Goal: Task Accomplishment & Management: Manage account settings

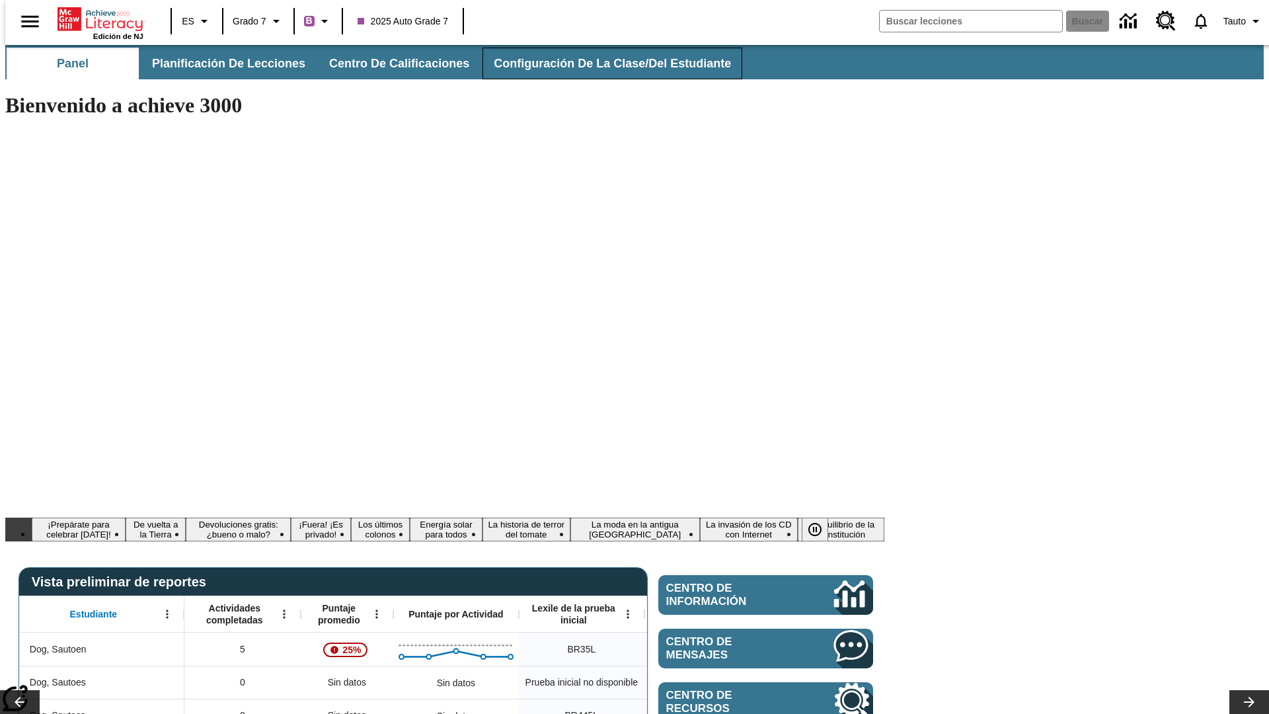
click at [598, 63] on span "Configuración de la clase/del estudiante" at bounding box center [612, 63] width 237 height 15
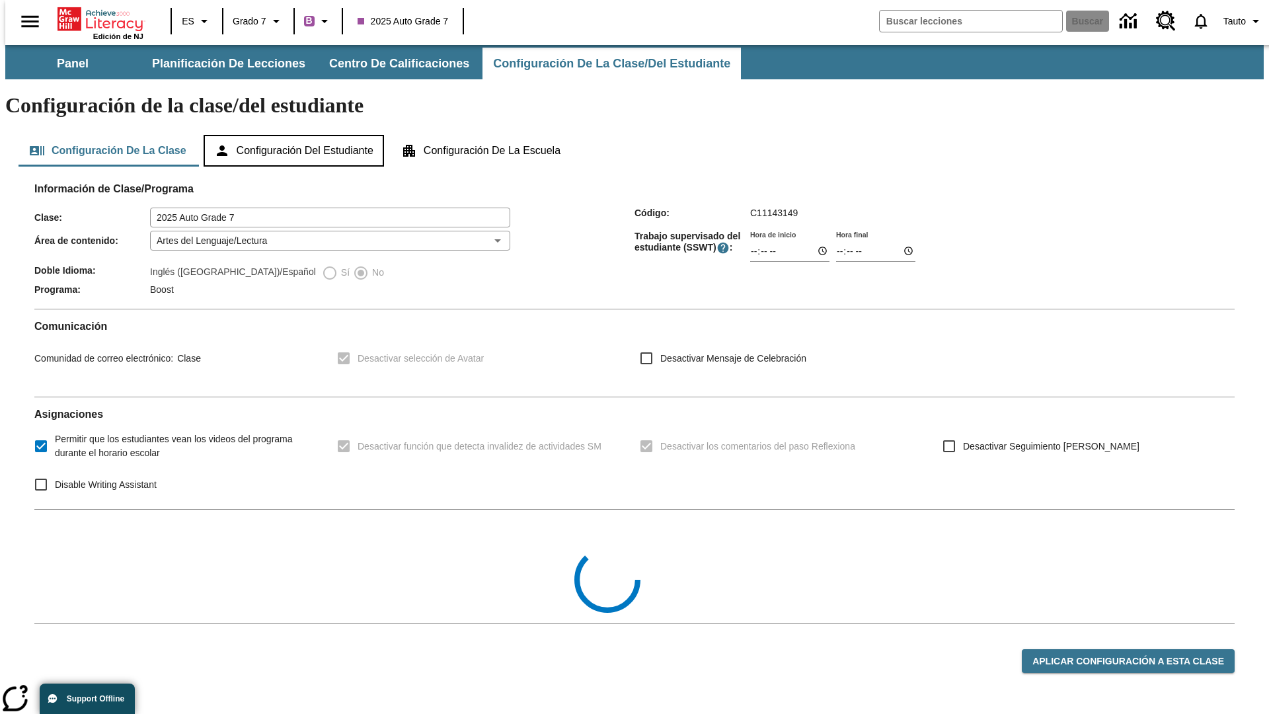
click at [295, 135] on button "Configuración del estudiante" at bounding box center [294, 151] width 180 height 32
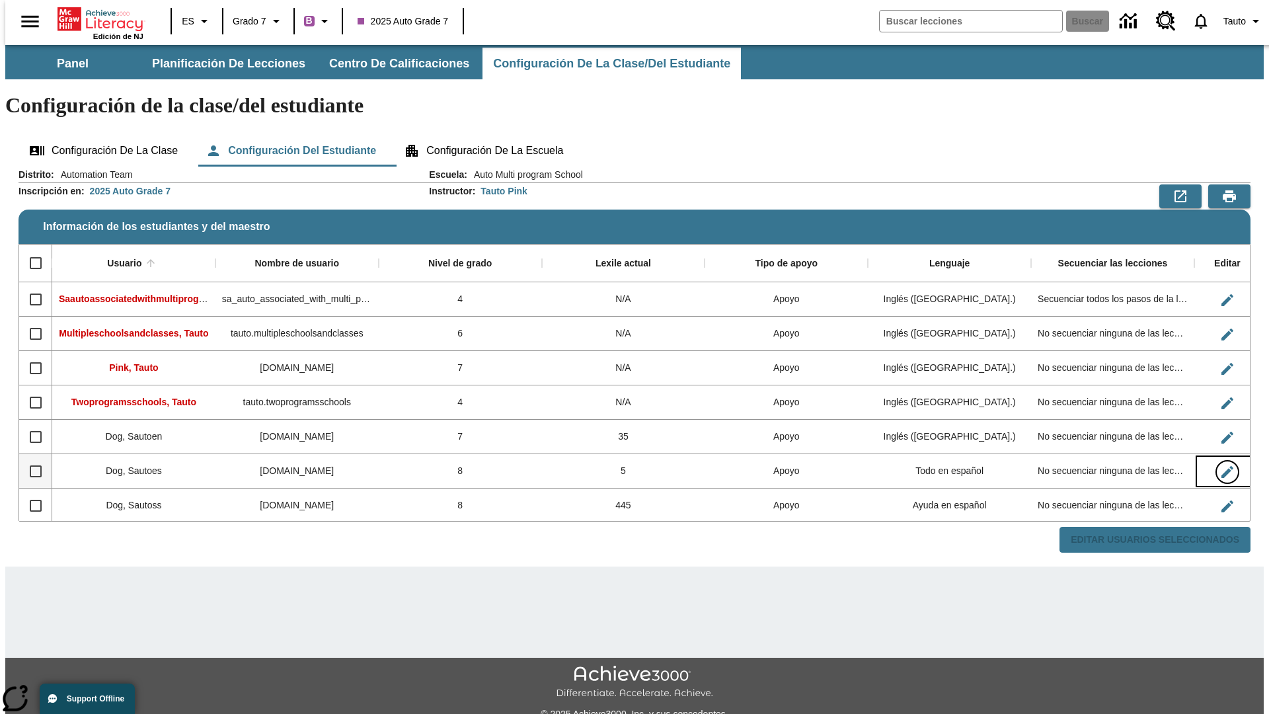
click at [1221, 466] on icon "Editar Usuario" at bounding box center [1227, 472] width 12 height 12
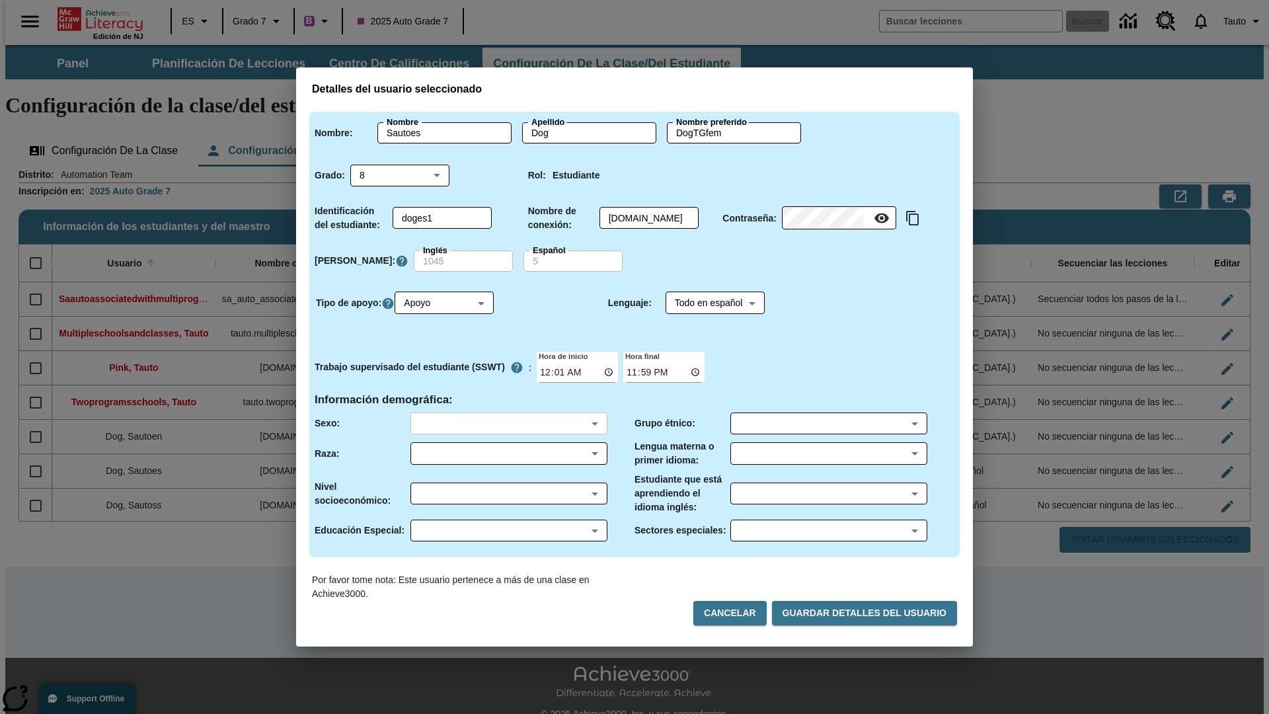
click at [508, 423] on body "Saltar al contenido principal Edición de NJ ES Grado 7 B 2025 Auto Grade 7 Busc…" at bounding box center [634, 394] width 1258 height 698
click at [508, 453] on body "Saltar al contenido principal Edición de NJ ES Grado 7 B 2025 Auto Grade 7 Busc…" at bounding box center [634, 394] width 1258 height 698
click at [508, 493] on body "Saltar al contenido principal Edición de NJ ES Grado 7 B 2025 Auto Grade 7 Busc…" at bounding box center [634, 394] width 1258 height 698
click at [508, 530] on body "Saltar al contenido principal Edición de NJ ES Grado 7 B 2025 Auto Grade 7 Busc…" at bounding box center [634, 394] width 1258 height 698
click at [828, 423] on body "Saltar al contenido principal Edición de NJ ES Grado 7 B 2025 Auto Grade 7 Busc…" at bounding box center [634, 394] width 1258 height 698
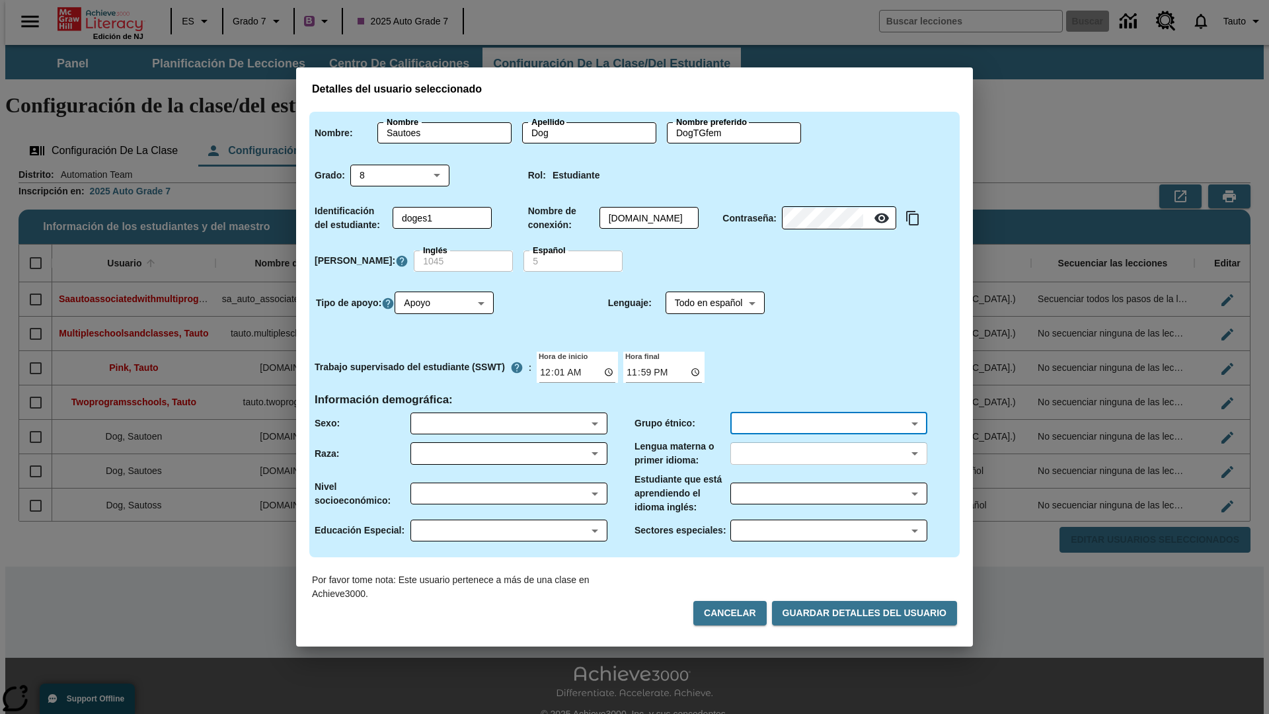
click at [828, 453] on body "Saltar al contenido principal Edición de NJ ES Grado 7 B 2025 Auto Grade 7 Busc…" at bounding box center [634, 394] width 1258 height 698
click at [828, 493] on body "Saltar al contenido principal Edición de NJ ES Grado 7 B 2025 Auto Grade 7 Busc…" at bounding box center [634, 394] width 1258 height 698
click at [828, 530] on body "Saltar al contenido principal Edición de NJ ES Grado 7 B 2025 Auto Grade 7 Busc…" at bounding box center [634, 394] width 1258 height 698
